Goal: Task Accomplishment & Management: Complete application form

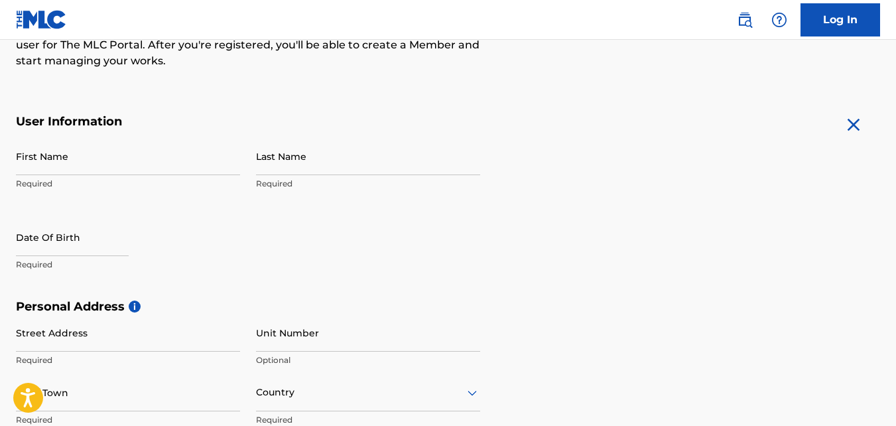
scroll to position [199, 0]
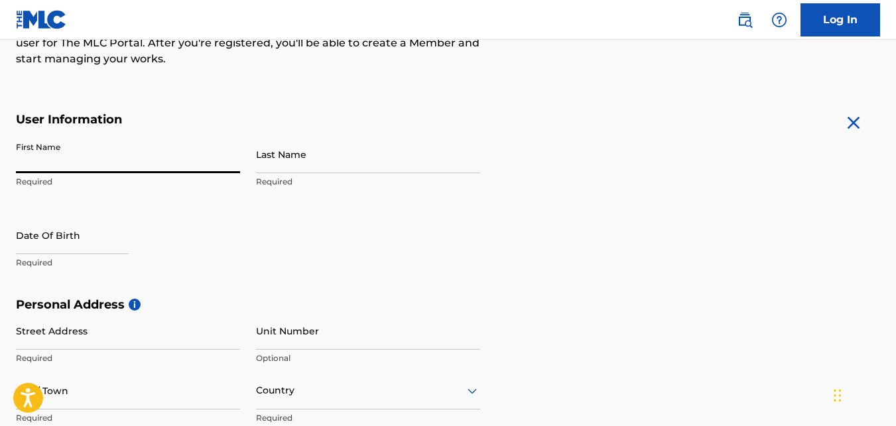
click at [105, 161] on input "First Name" at bounding box center [128, 154] width 224 height 38
type input "[PERSON_NAME]"
type input "[STREET_ADDRESS]"
type input "Orlando"
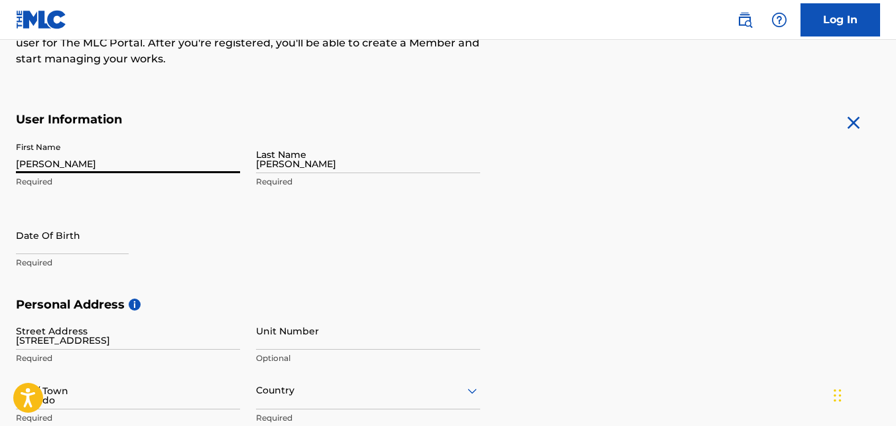
type input "[GEOGRAPHIC_DATA]"
type input "FL"
type input "32839"
type input "1"
type input "407"
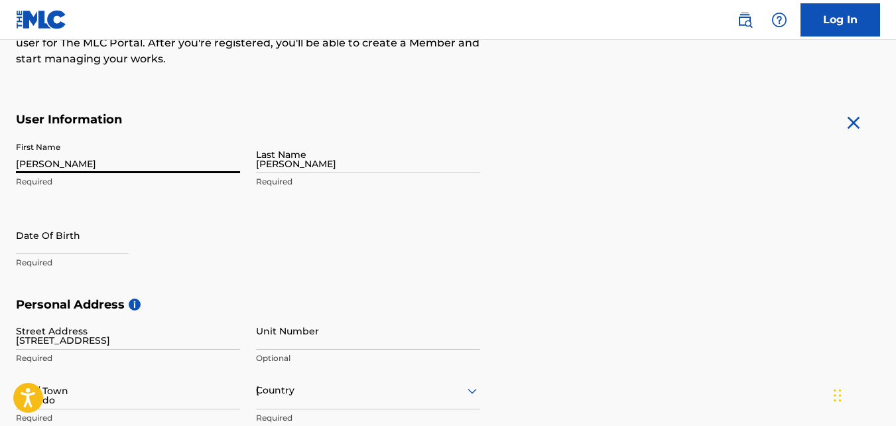
type input "2095330"
type input "[EMAIL_ADDRESS][DOMAIN_NAME]"
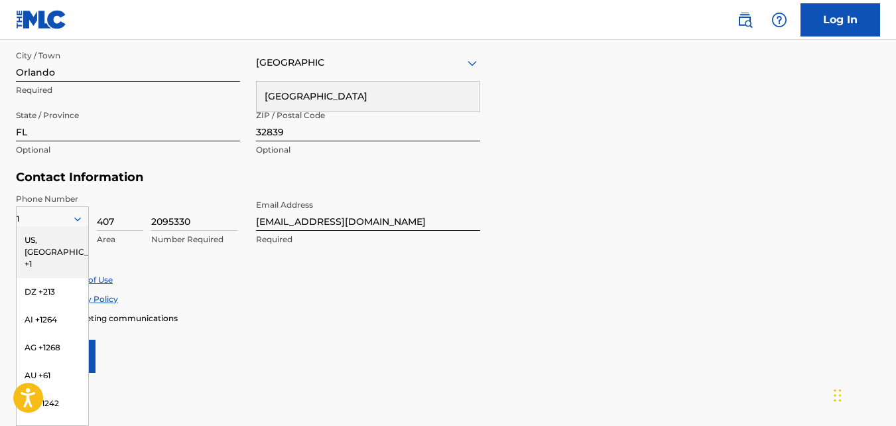
click at [337, 284] on div "Accept Terms of Use" at bounding box center [448, 279] width 864 height 11
click at [662, 131] on div "Personal Address i Street Address [STREET_ADDRESS] Required Unit Number Optiona…" at bounding box center [448, 69] width 864 height 201
click at [204, 61] on input "Orlando" at bounding box center [128, 63] width 224 height 38
click at [580, 175] on form "User Information First Name [PERSON_NAME] Last Name [PERSON_NAME] Required Date…" at bounding box center [448, 78] width 864 height 588
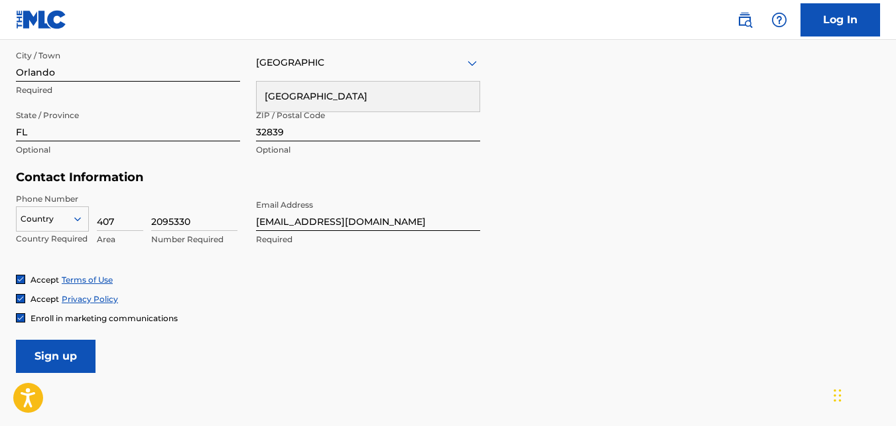
click at [76, 218] on icon at bounding box center [78, 219] width 12 height 12
click at [505, 187] on form "User Information First Name [PERSON_NAME] Required Last Name [PERSON_NAME] Requ…" at bounding box center [448, 78] width 864 height 588
click at [473, 65] on icon at bounding box center [472, 62] width 9 height 5
click at [377, 65] on div "[GEOGRAPHIC_DATA]" at bounding box center [368, 62] width 224 height 17
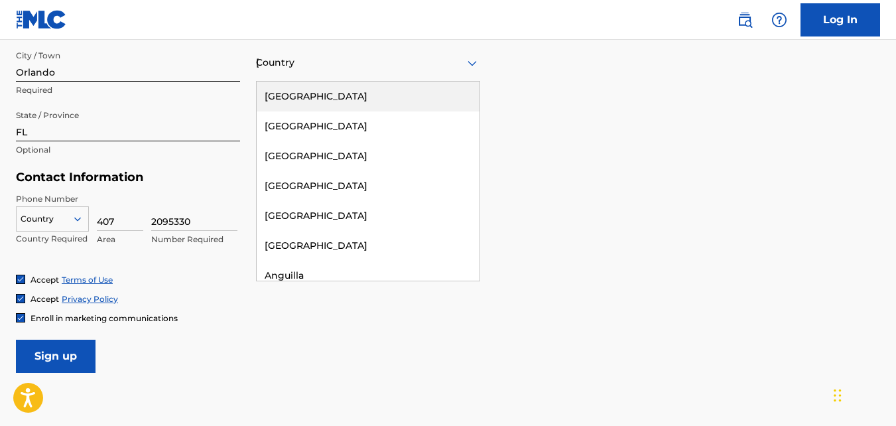
click at [371, 88] on div "[GEOGRAPHIC_DATA]" at bounding box center [368, 97] width 223 height 30
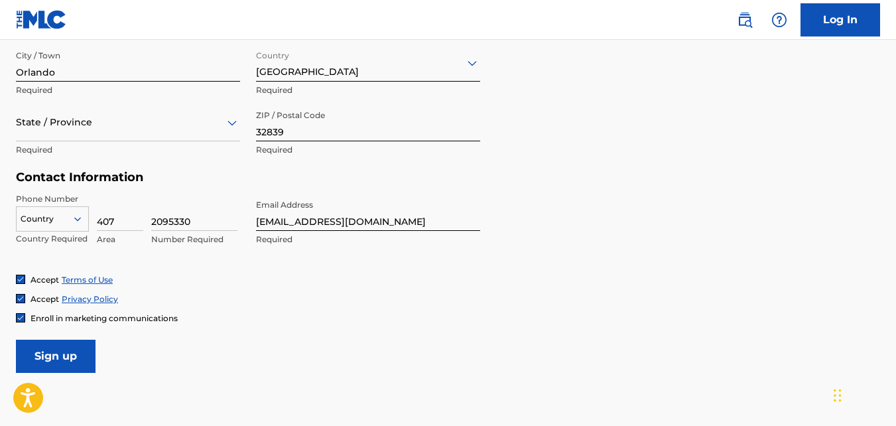
click at [232, 121] on icon at bounding box center [232, 123] width 16 height 16
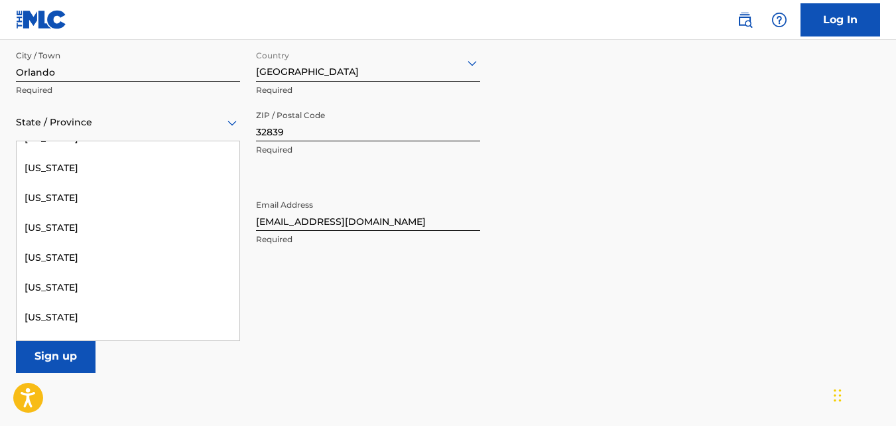
scroll to position [199, 0]
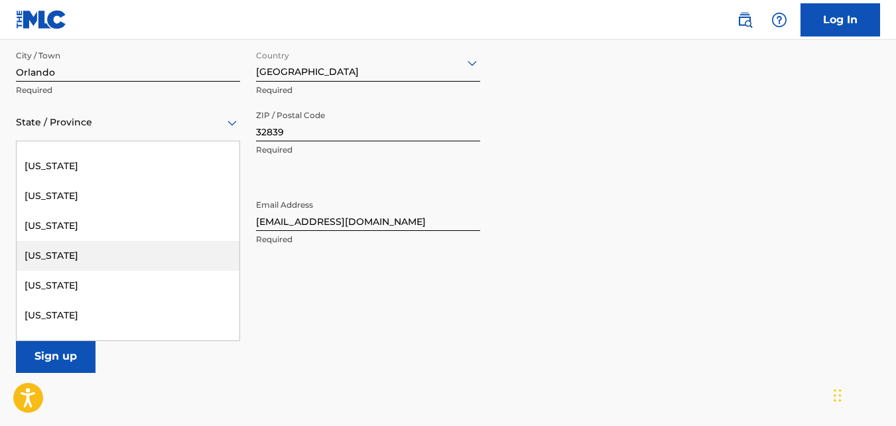
click at [122, 248] on div "[US_STATE]" at bounding box center [128, 256] width 223 height 30
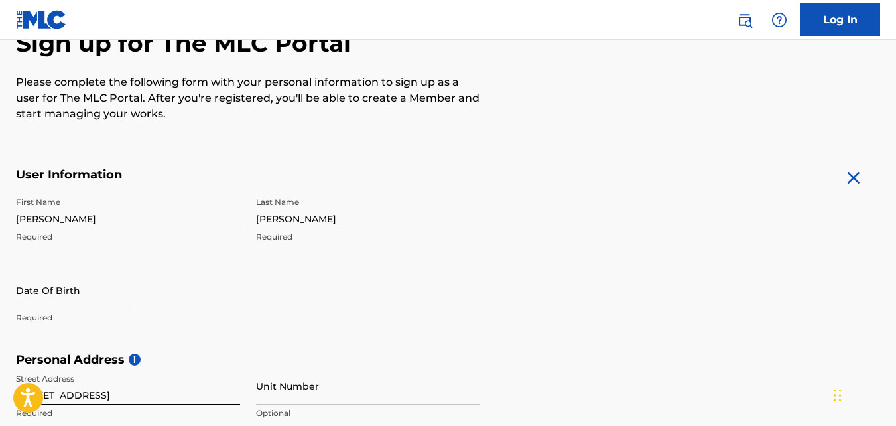
scroll to position [147, 0]
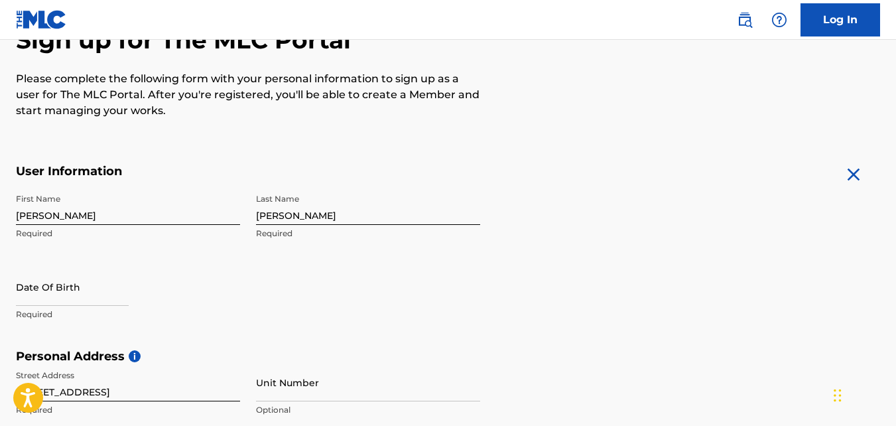
click at [267, 218] on input "[PERSON_NAME]" at bounding box center [368, 206] width 224 height 38
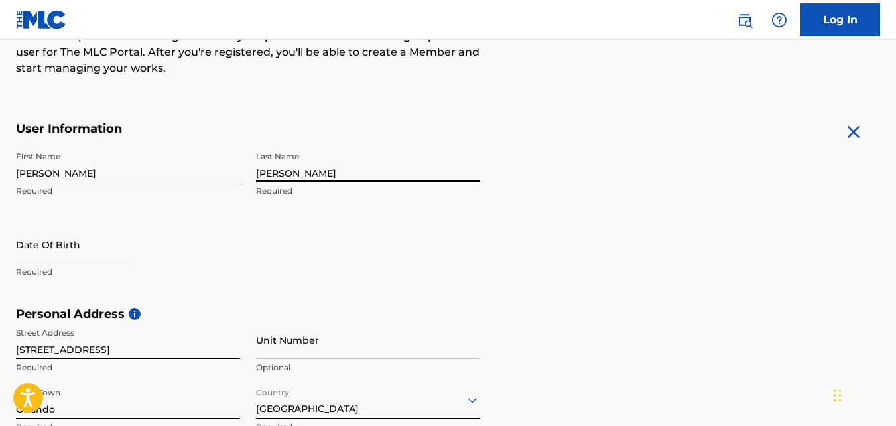
scroll to position [214, 0]
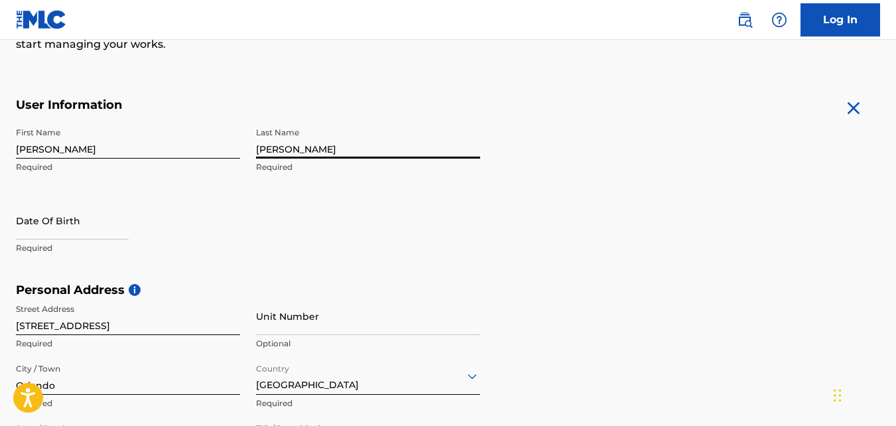
type input "[PERSON_NAME]"
select select "7"
select select "2025"
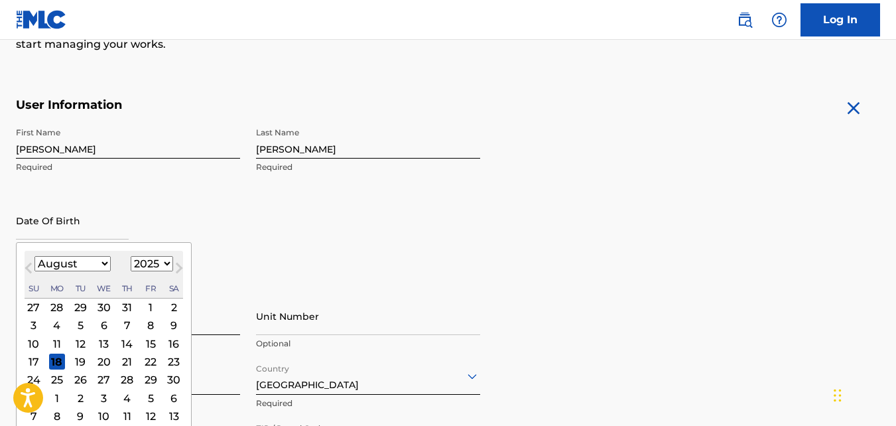
click at [83, 228] on input "text" at bounding box center [72, 221] width 113 height 38
click at [103, 260] on select "January February March April May June July August September October November De…" at bounding box center [72, 263] width 76 height 15
select select "10"
click at [34, 256] on select "January February March April May June July August September October November De…" at bounding box center [72, 263] width 76 height 15
click at [101, 343] on div "12" at bounding box center [104, 344] width 16 height 16
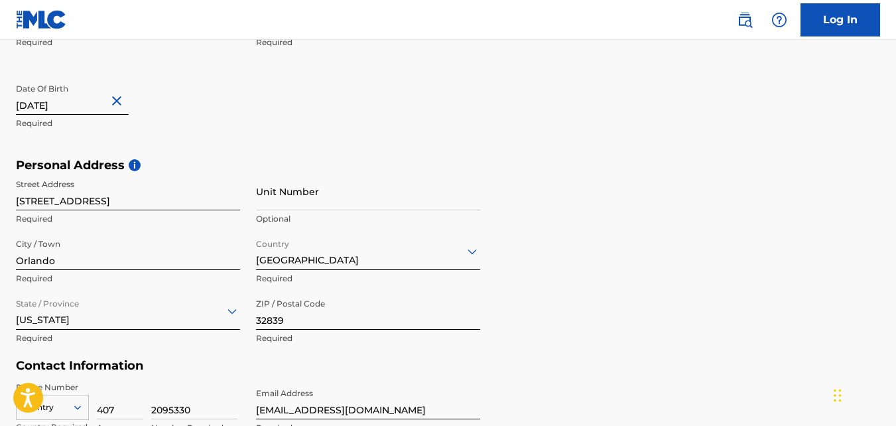
scroll to position [346, 0]
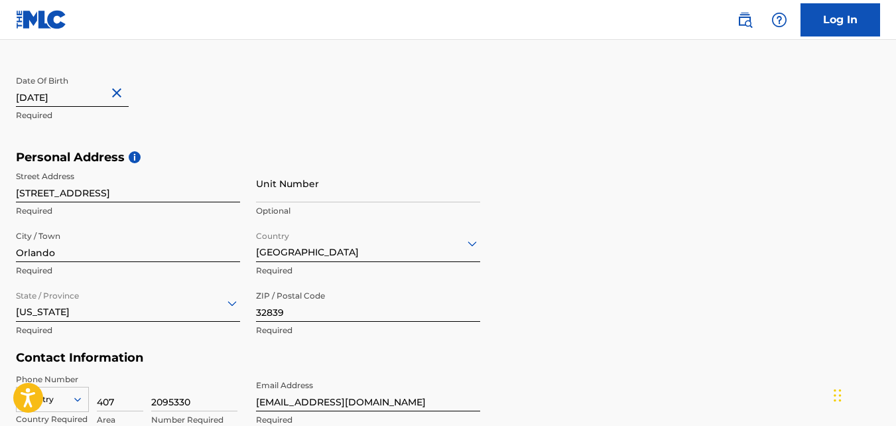
type input "[DATE]"
click at [194, 196] on input "[STREET_ADDRESS]" at bounding box center [128, 184] width 224 height 38
type input "[STREET_ADDRESS]"
click at [341, 186] on input "Unit Number" at bounding box center [368, 184] width 224 height 38
type input "115"
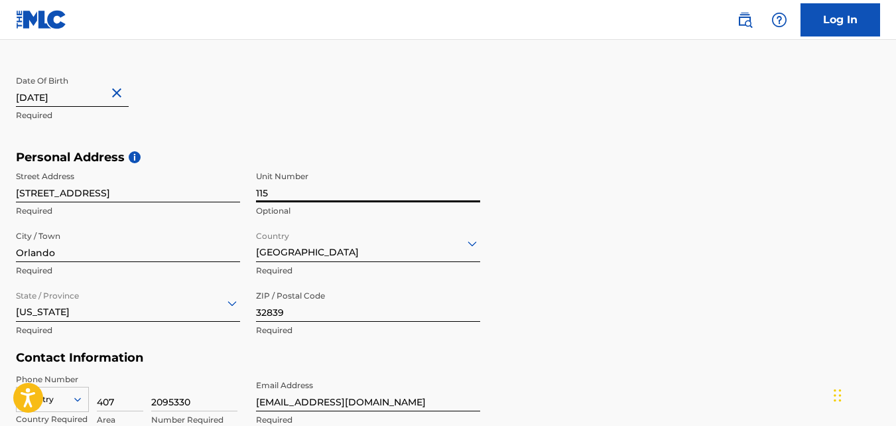
click at [627, 190] on div "Personal Address i Street Address [STREET_ADDRESS] Required Country [GEOGRAPHIC…" at bounding box center [448, 250] width 864 height 201
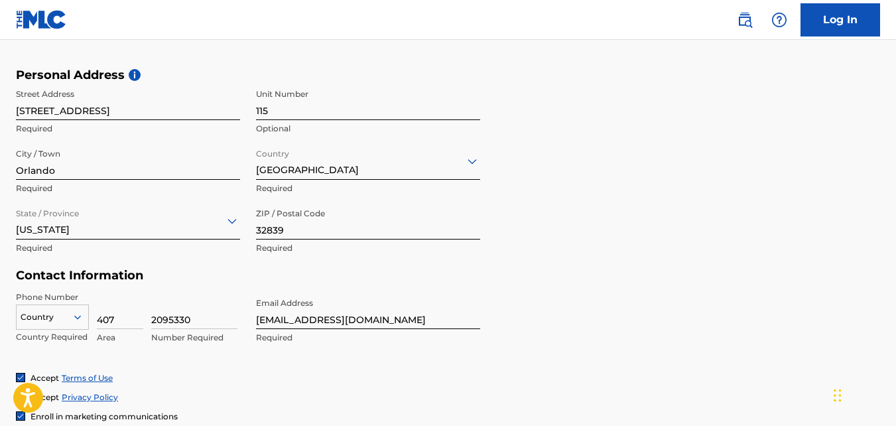
scroll to position [479, 0]
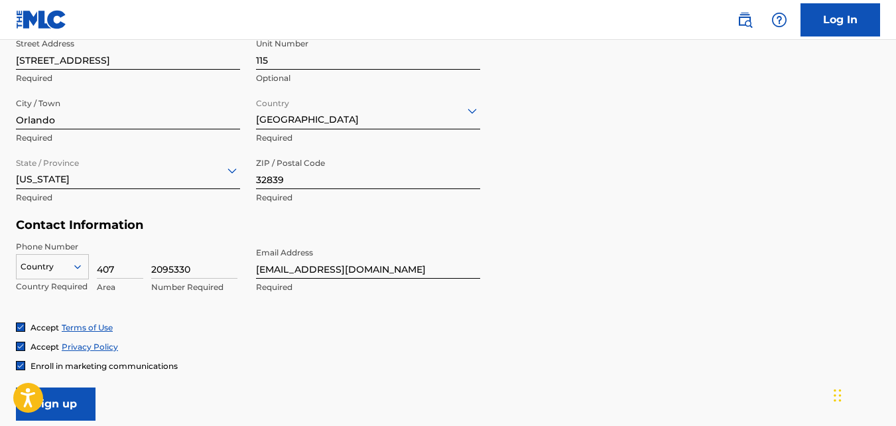
click at [168, 269] on input "2095330" at bounding box center [194, 260] width 86 height 38
click at [542, 251] on form "User Information First Name [PERSON_NAME] Last Name [PERSON_NAME] Required Date…" at bounding box center [448, 126] width 864 height 588
click at [172, 268] on input "209-5330" at bounding box center [194, 260] width 86 height 38
type input "2095330"
click at [402, 271] on input "[EMAIL_ADDRESS][DOMAIN_NAME]" at bounding box center [368, 260] width 224 height 38
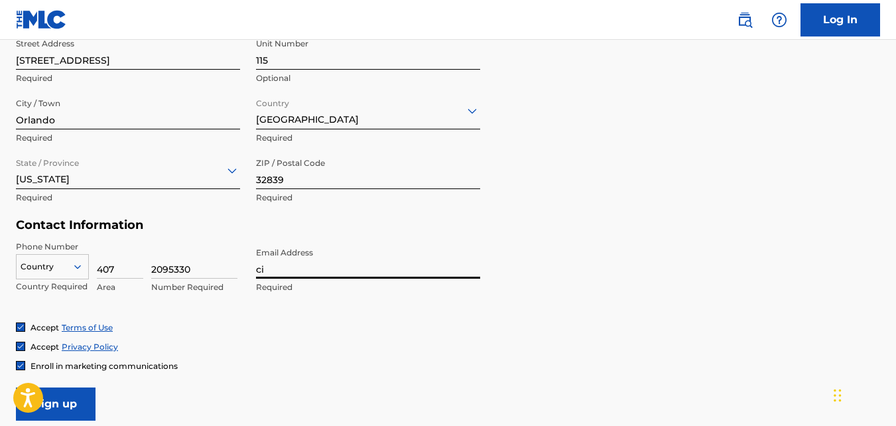
type input "c"
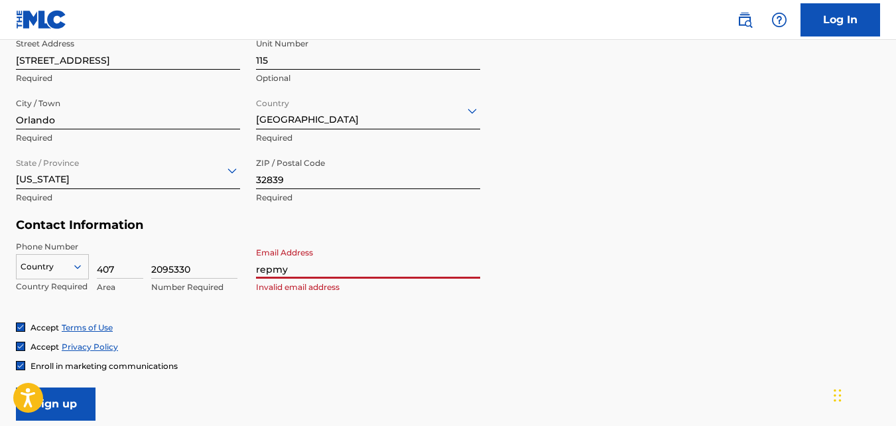
type input "[EMAIL_ADDRESS][DOMAIN_NAME]"
type input "[GEOGRAPHIC_DATA]"
type input "1"
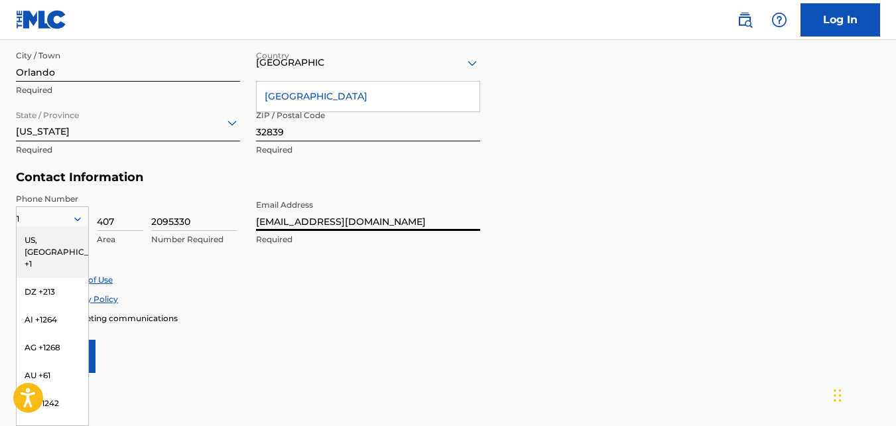
type input "[EMAIL_ADDRESS][DOMAIN_NAME]"
type input "FL"
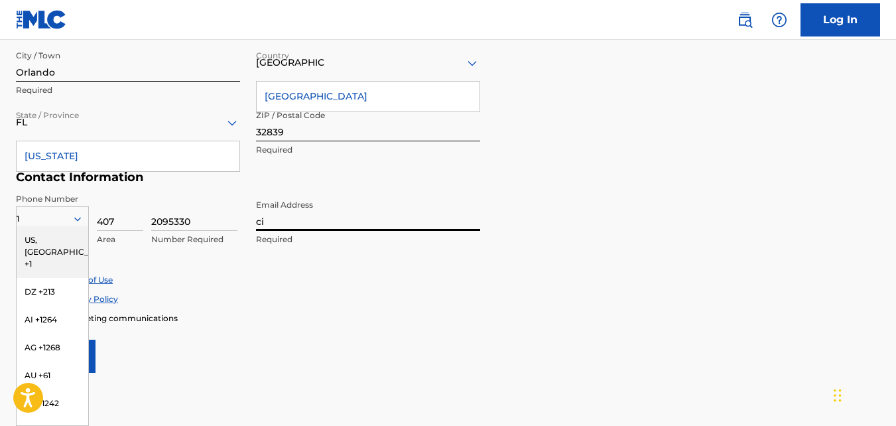
type input "c"
type input "[EMAIL_ADDRESS][DOMAIN_NAME]"
click at [519, 292] on div "Accept Terms of Use Accept Privacy Policy Enroll in marketing communications" at bounding box center [448, 299] width 864 height 50
click at [78, 218] on icon at bounding box center [78, 219] width 12 height 12
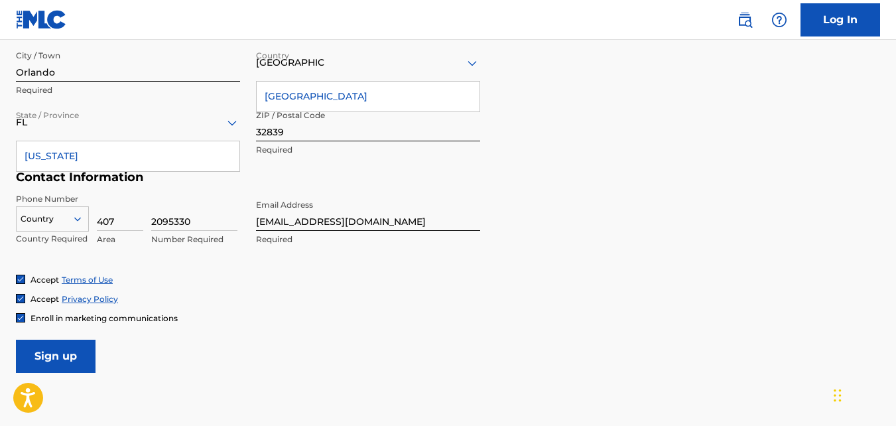
click at [193, 111] on div "FL" at bounding box center [128, 122] width 224 height 38
click at [134, 155] on div "[US_STATE]" at bounding box center [128, 156] width 223 height 30
click at [334, 96] on div "[GEOGRAPHIC_DATA]" at bounding box center [368, 97] width 223 height 30
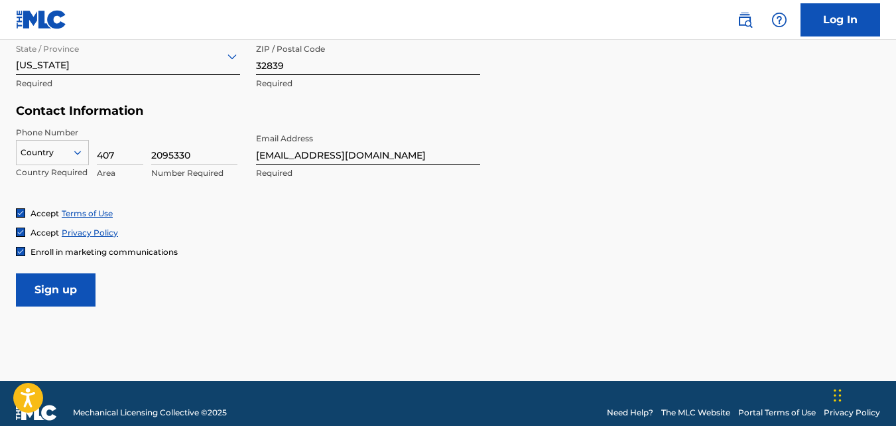
scroll to position [612, 0]
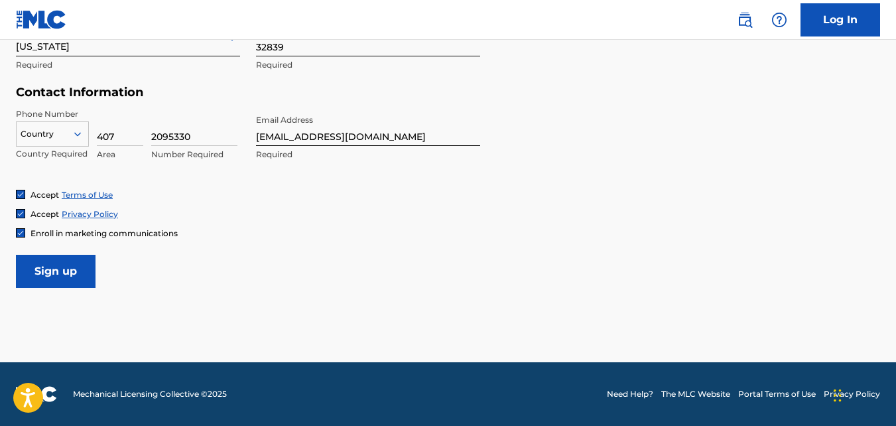
click at [72, 273] on input "Sign up" at bounding box center [56, 271] width 80 height 33
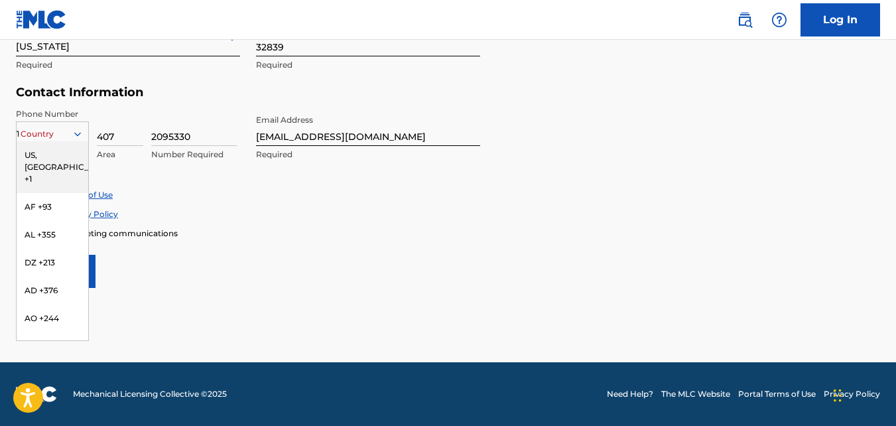
click at [77, 135] on icon at bounding box center [77, 134] width 7 height 4
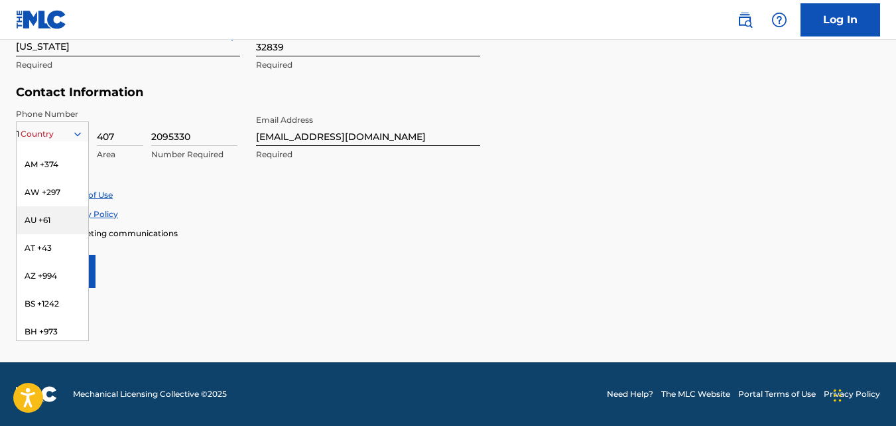
scroll to position [0, 0]
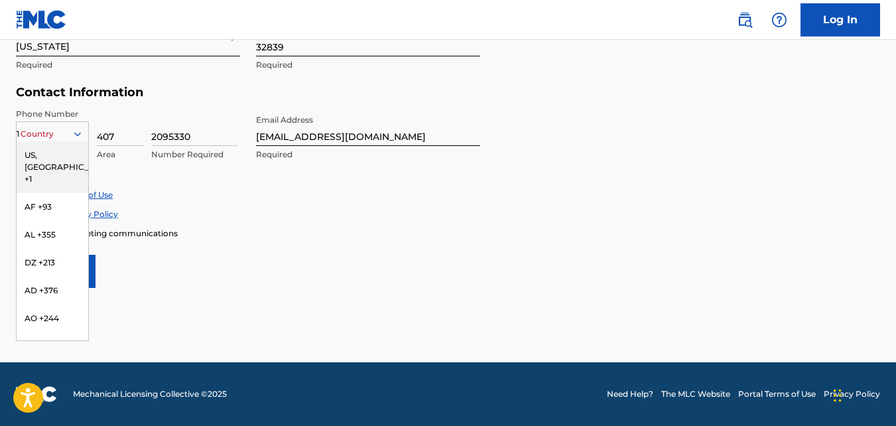
click at [49, 152] on div "US, [GEOGRAPHIC_DATA] +1" at bounding box center [53, 167] width 72 height 52
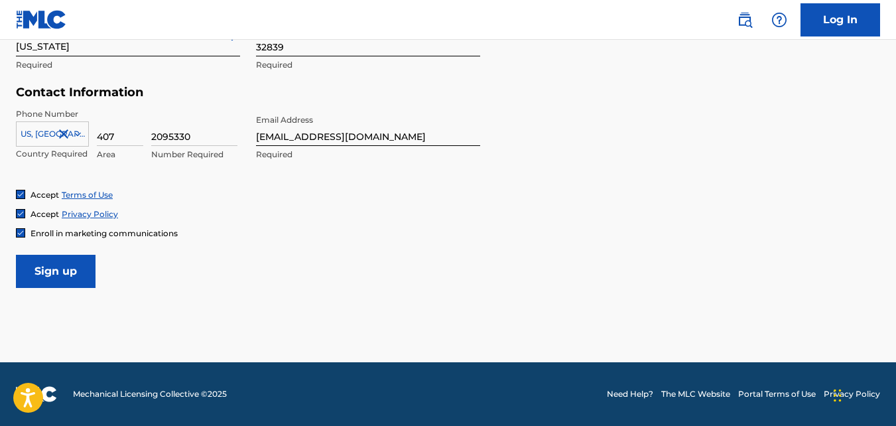
click at [74, 271] on input "Sign up" at bounding box center [56, 271] width 80 height 33
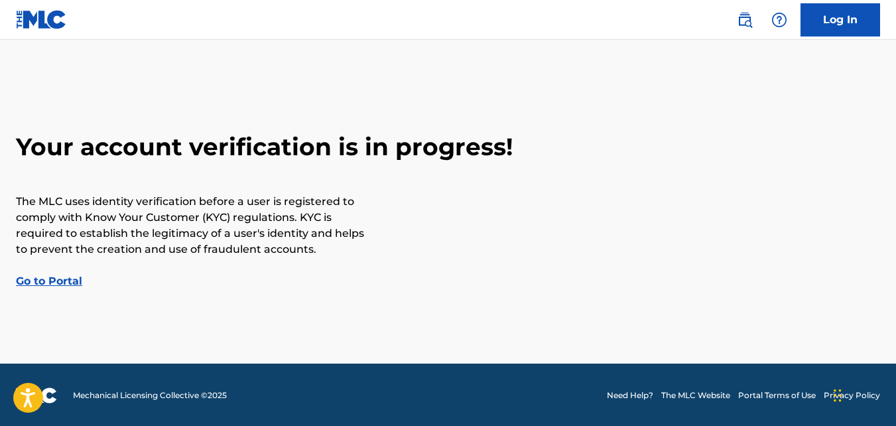
scroll to position [6, 0]
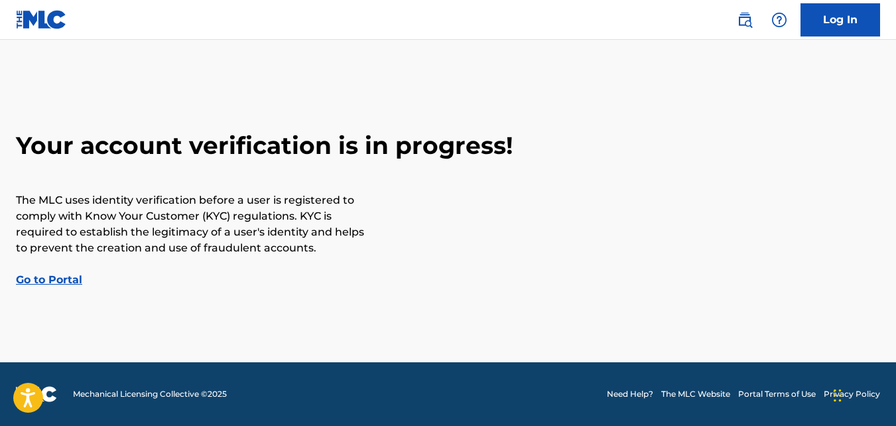
click at [73, 282] on link "Go to Portal" at bounding box center [49, 279] width 66 height 13
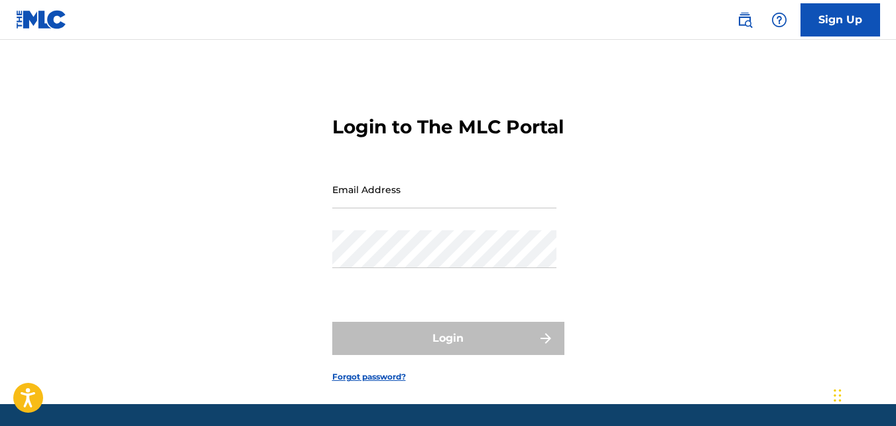
click at [276, 248] on div "Login to The MLC Portal Email Address Password Login Forgot password?" at bounding box center [448, 238] width 896 height 331
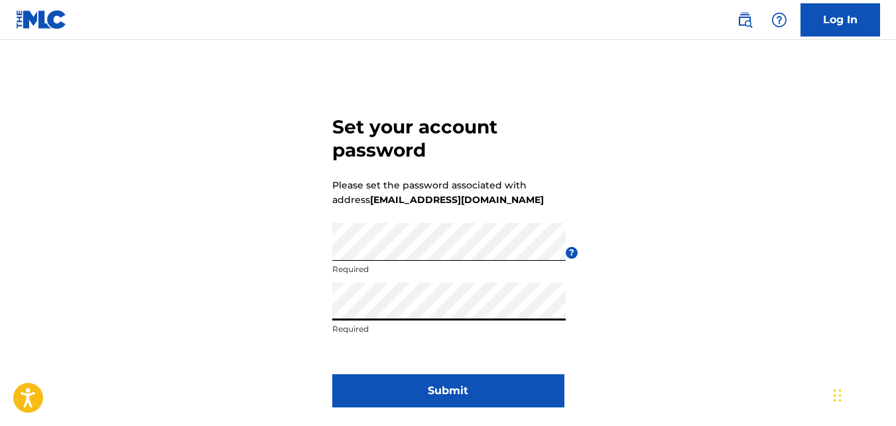
click at [493, 381] on button "Submit" at bounding box center [448, 390] width 232 height 33
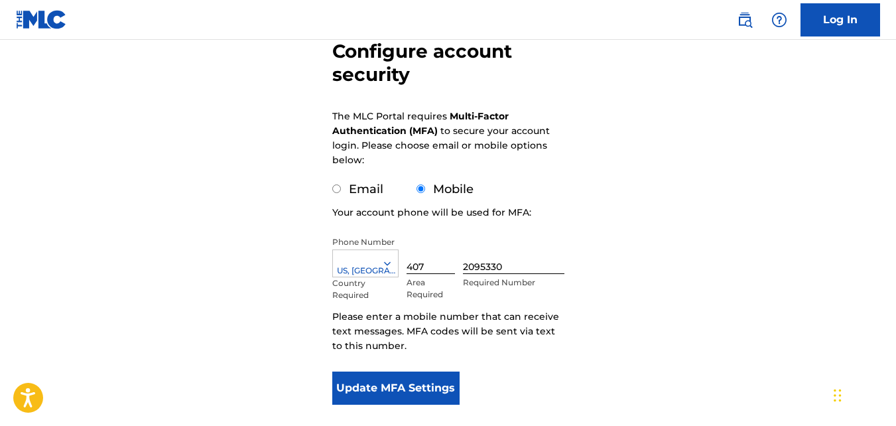
scroll to position [199, 0]
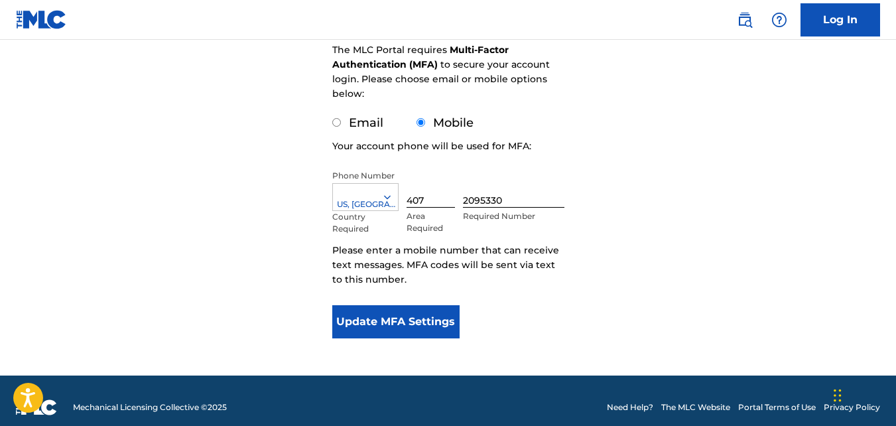
click at [427, 323] on button "Update MFA Settings" at bounding box center [396, 321] width 128 height 33
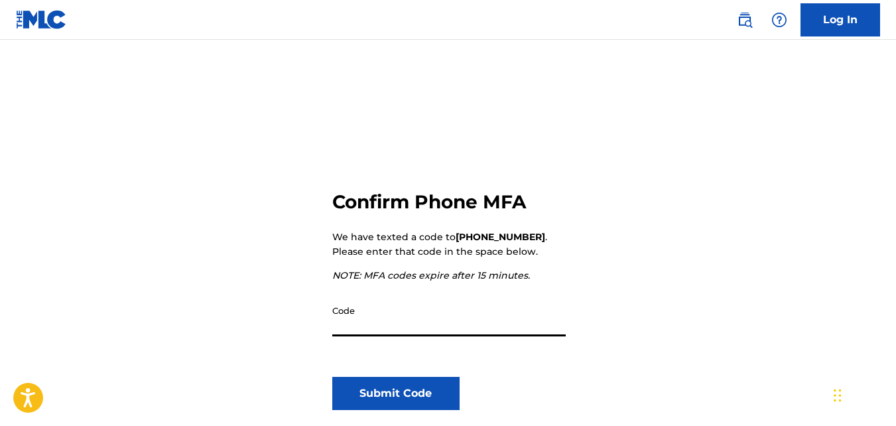
scroll to position [66, 0]
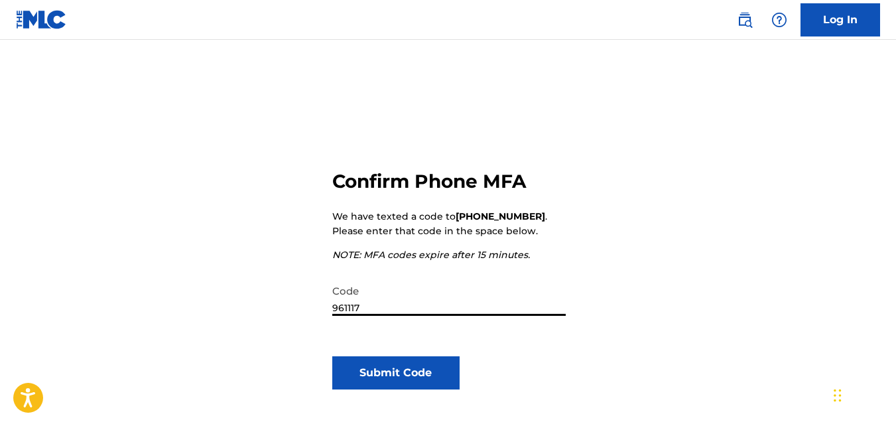
type input "961117"
click at [383, 365] on button "Submit Code" at bounding box center [396, 372] width 128 height 33
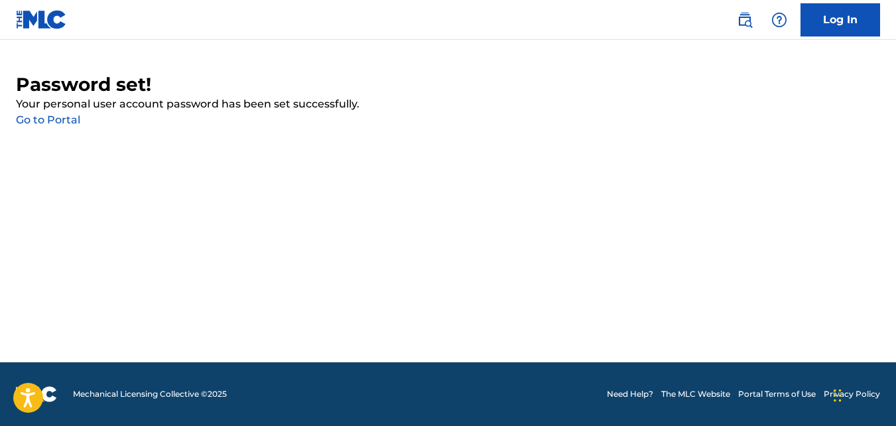
click at [58, 118] on link "Go to Portal" at bounding box center [48, 119] width 64 height 13
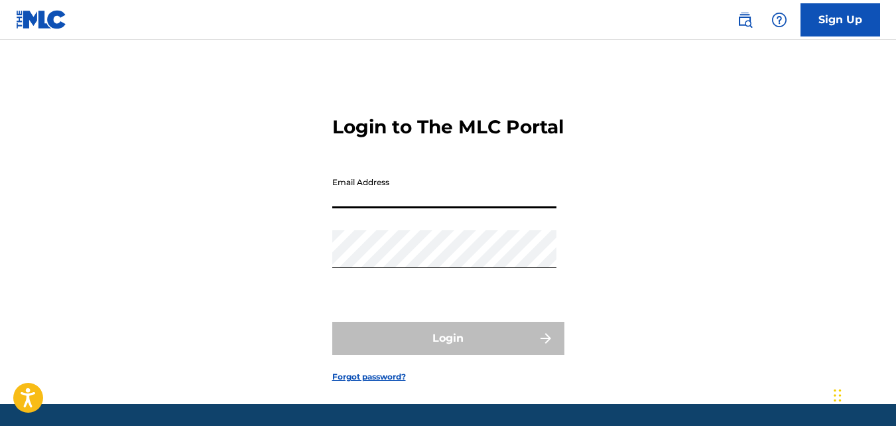
click at [395, 208] on input "Email Address" at bounding box center [444, 189] width 224 height 38
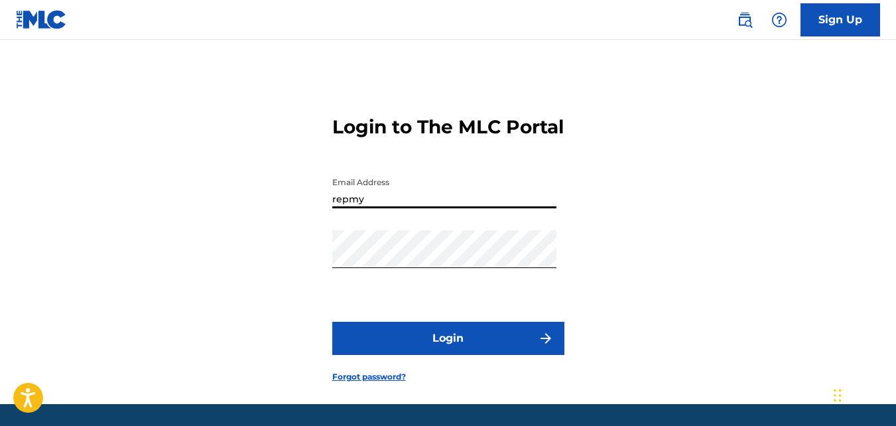
type input "[EMAIL_ADDRESS][DOMAIN_NAME]"
click at [407, 350] on button "Login" at bounding box center [448, 338] width 232 height 33
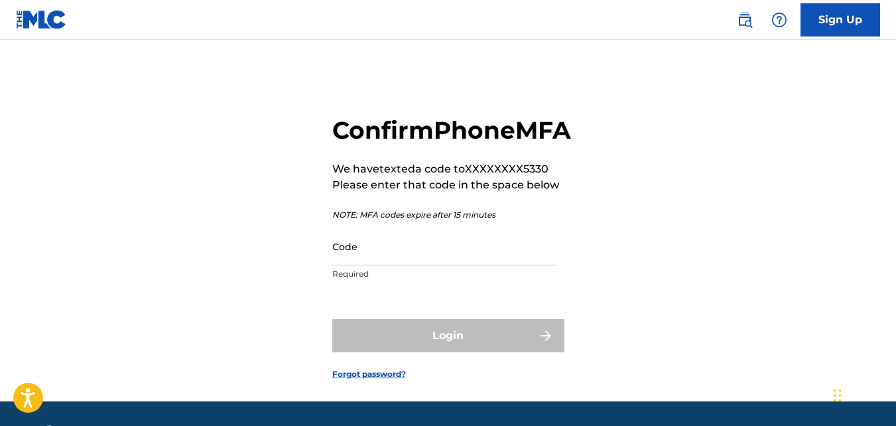
click at [399, 265] on input "Code" at bounding box center [444, 247] width 224 height 38
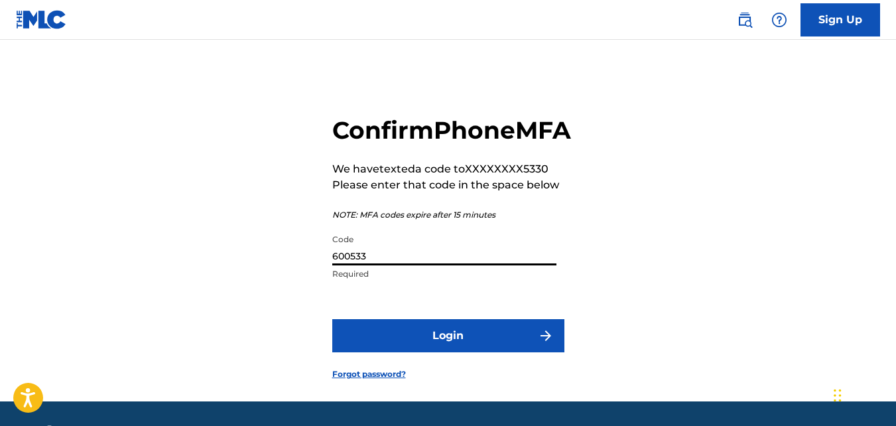
type input "600533"
click at [541, 344] on img "submit" at bounding box center [546, 336] width 16 height 16
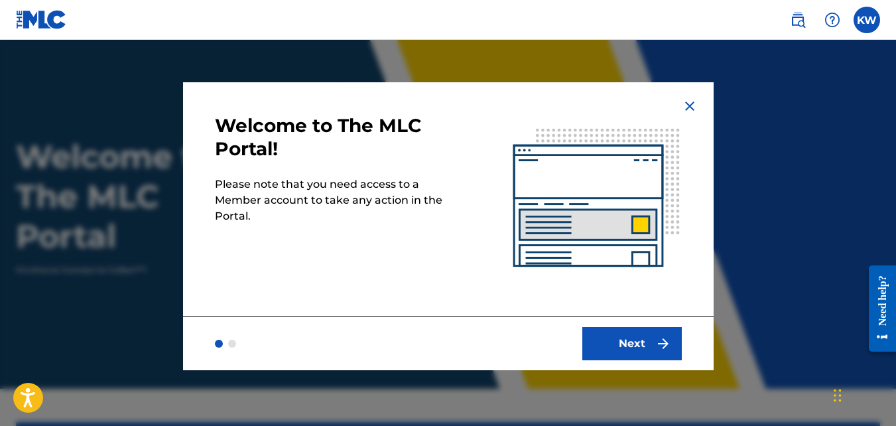
click at [660, 342] on img "submit" at bounding box center [663, 344] width 16 height 16
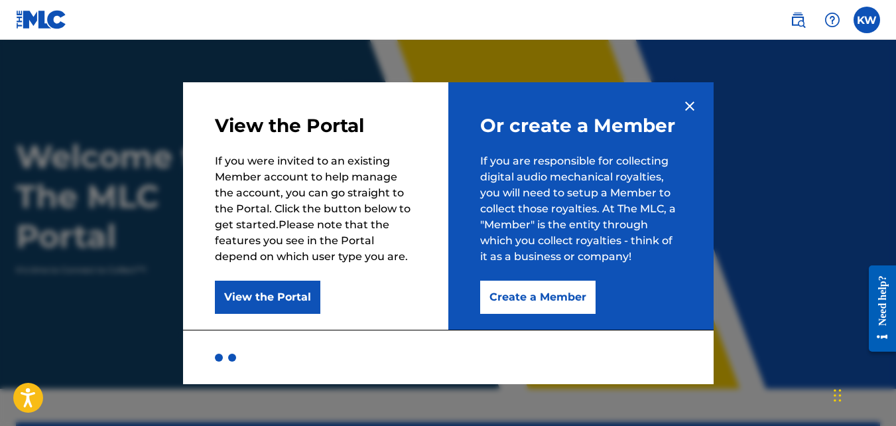
click at [562, 291] on button "Create a Member" at bounding box center [537, 297] width 115 height 33
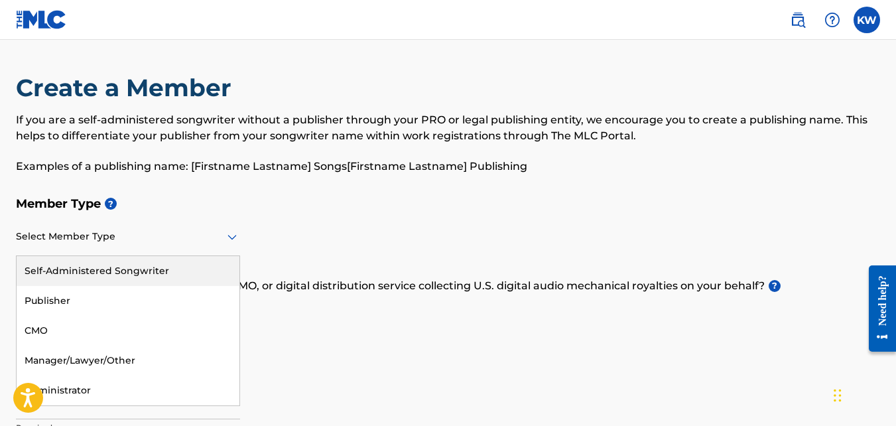
click at [234, 238] on icon at bounding box center [232, 237] width 9 height 5
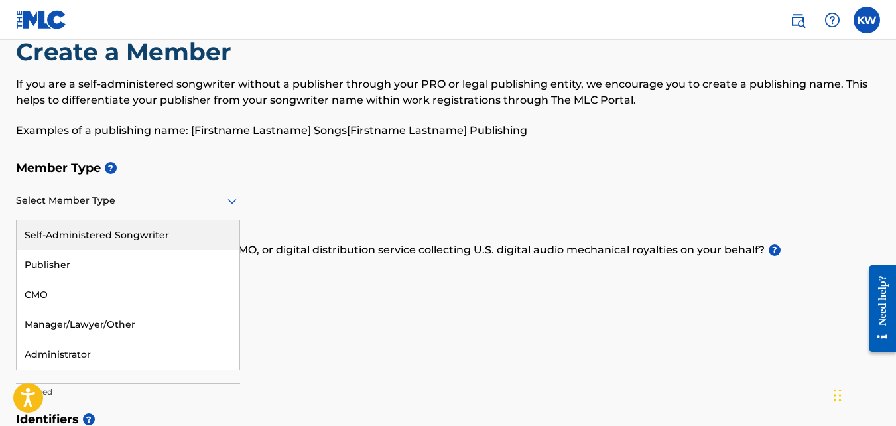
scroll to position [66, 0]
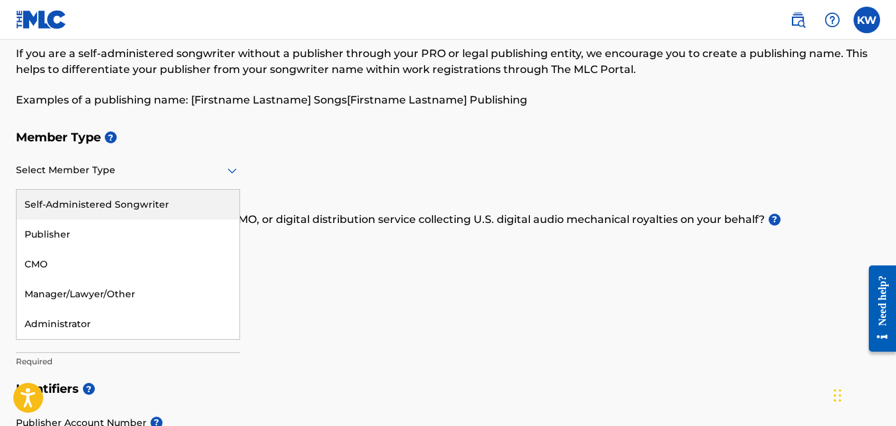
click at [184, 205] on div "Self-Administered Songwriter" at bounding box center [128, 205] width 223 height 30
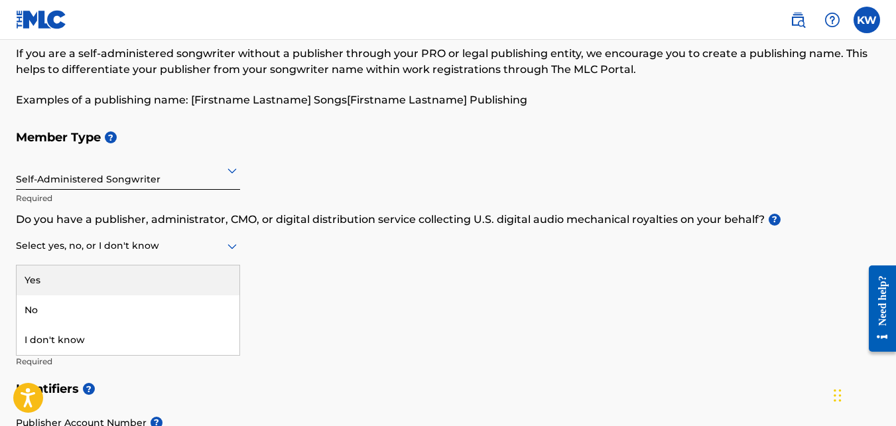
click at [235, 247] on icon at bounding box center [232, 246] width 16 height 16
click at [67, 281] on div "Yes" at bounding box center [128, 280] width 223 height 30
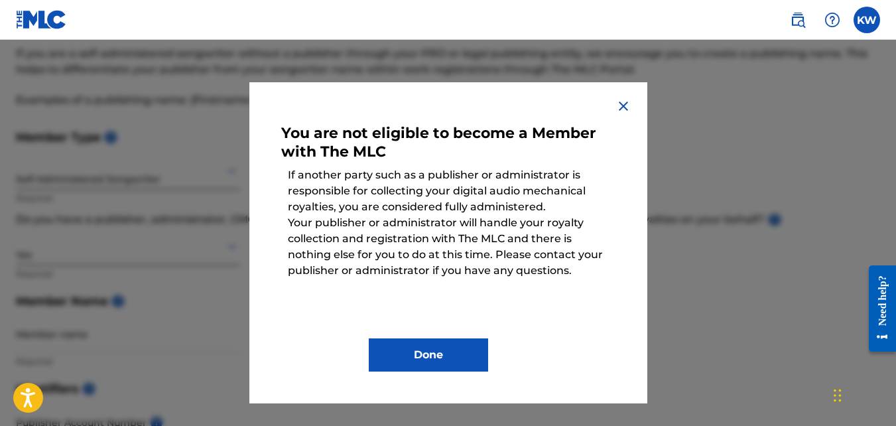
click at [618, 103] on img at bounding box center [624, 106] width 16 height 16
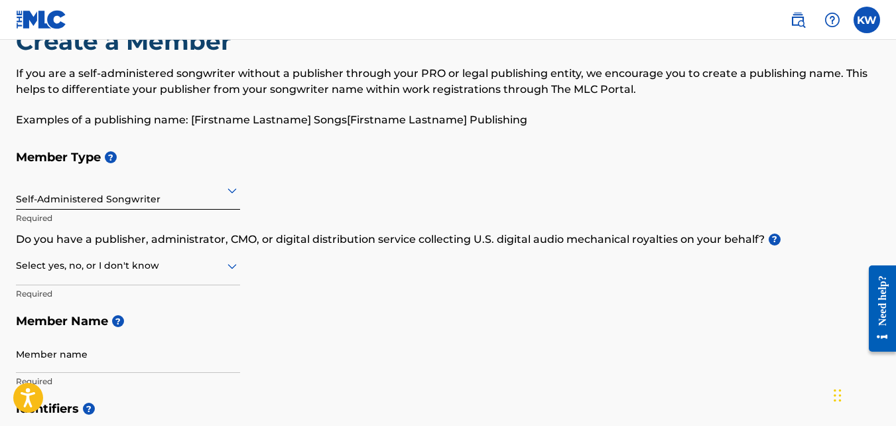
scroll to position [0, 0]
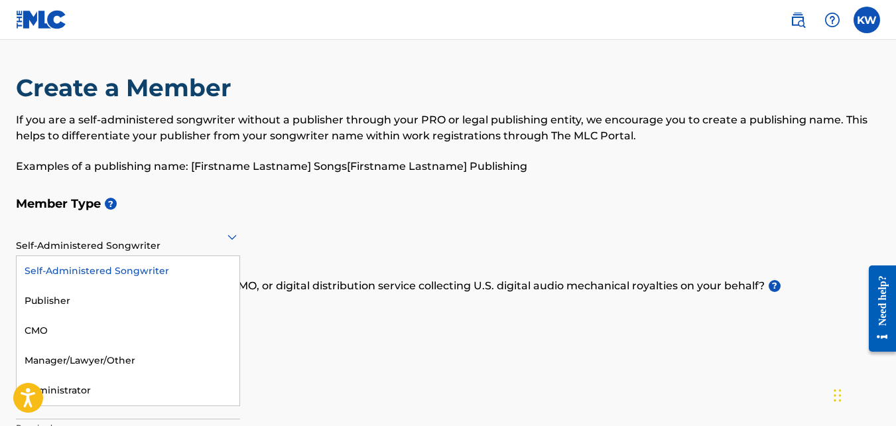
click at [232, 236] on icon at bounding box center [232, 237] width 16 height 16
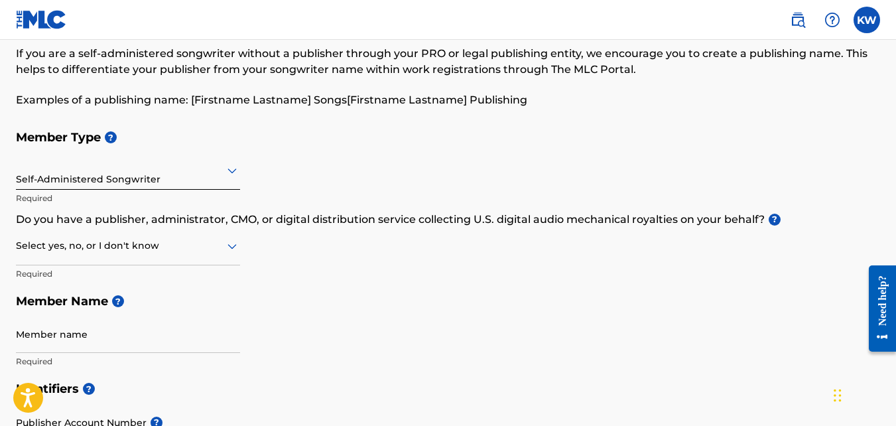
click at [421, 146] on h5 "Member Type ?" at bounding box center [448, 137] width 864 height 29
